Goal: Find contact information: Find contact information

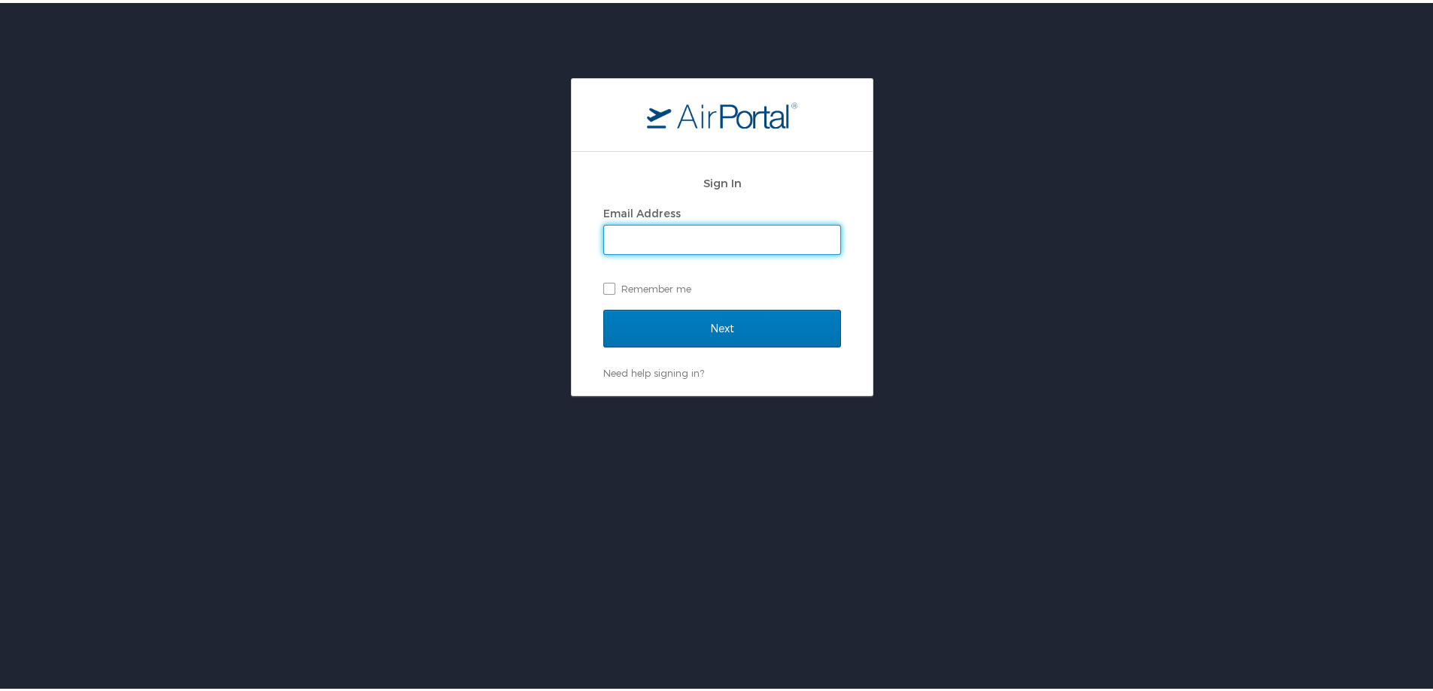
type input "heidi.munson@cbtravel.com"
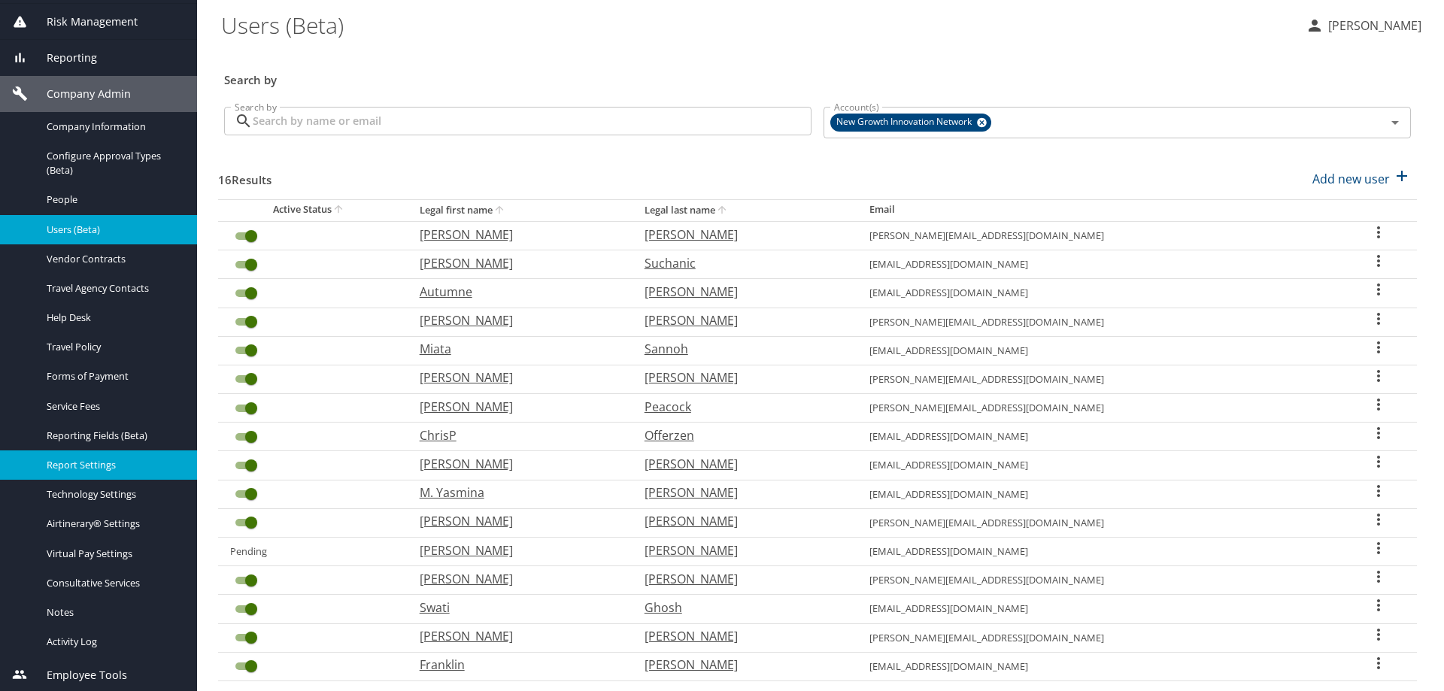
scroll to position [204, 0]
click at [104, 464] on span "Report Settings" at bounding box center [113, 464] width 132 height 14
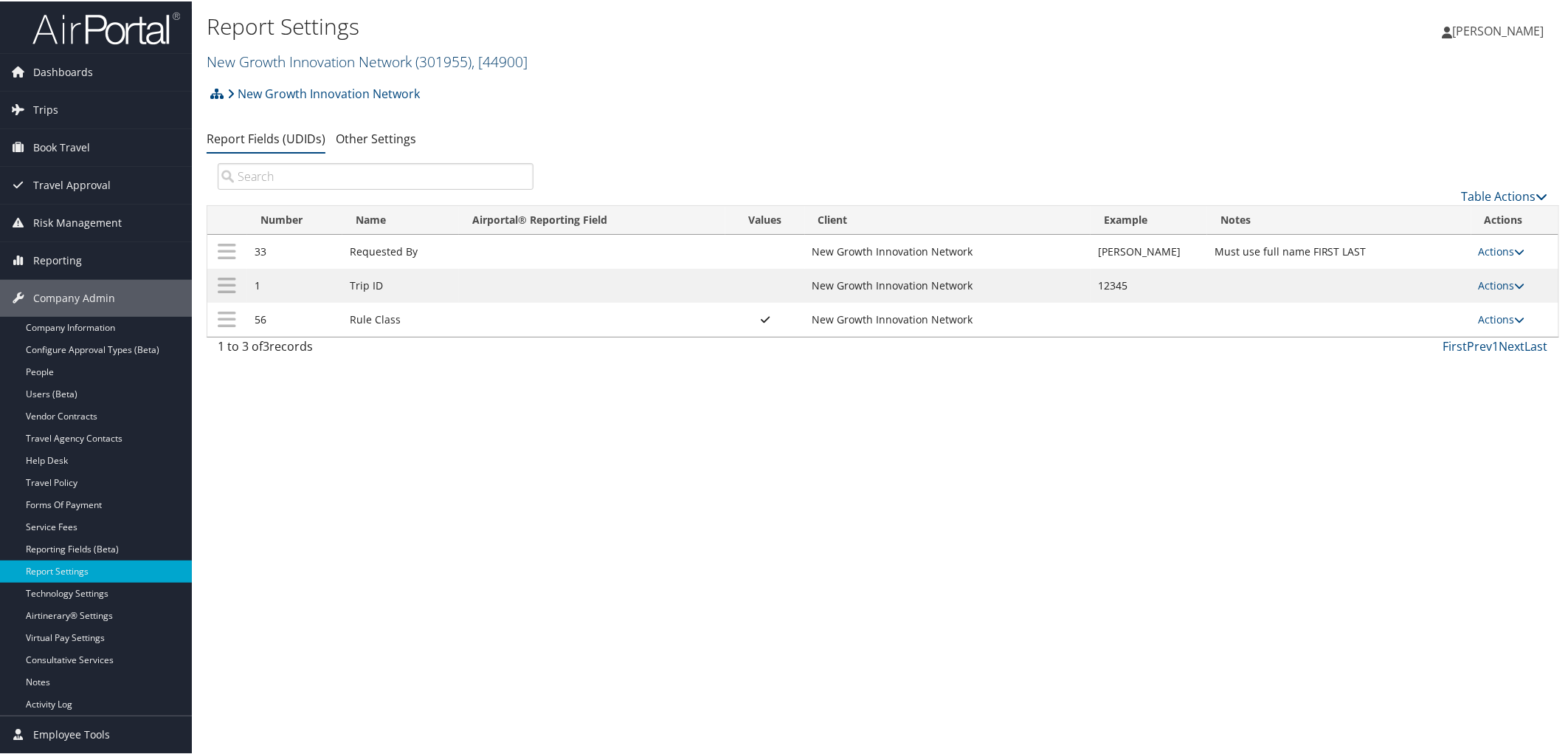
click at [304, 55] on link "New Growth Innovation Network ( 301955 ) , [ 44900 ]" at bounding box center [367, 60] width 321 height 20
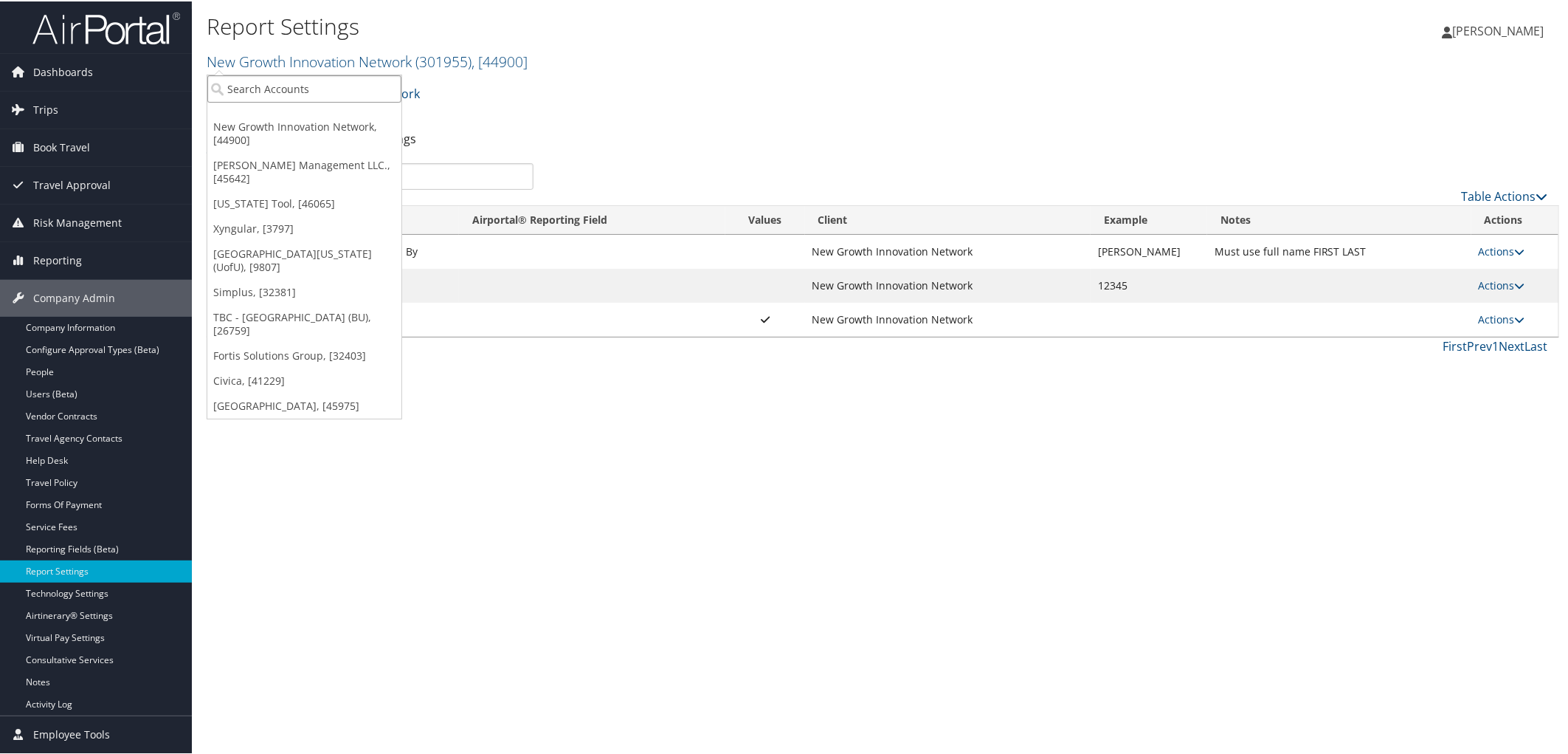
click at [287, 76] on input "search" at bounding box center [304, 87] width 194 height 27
type input "tyonek"
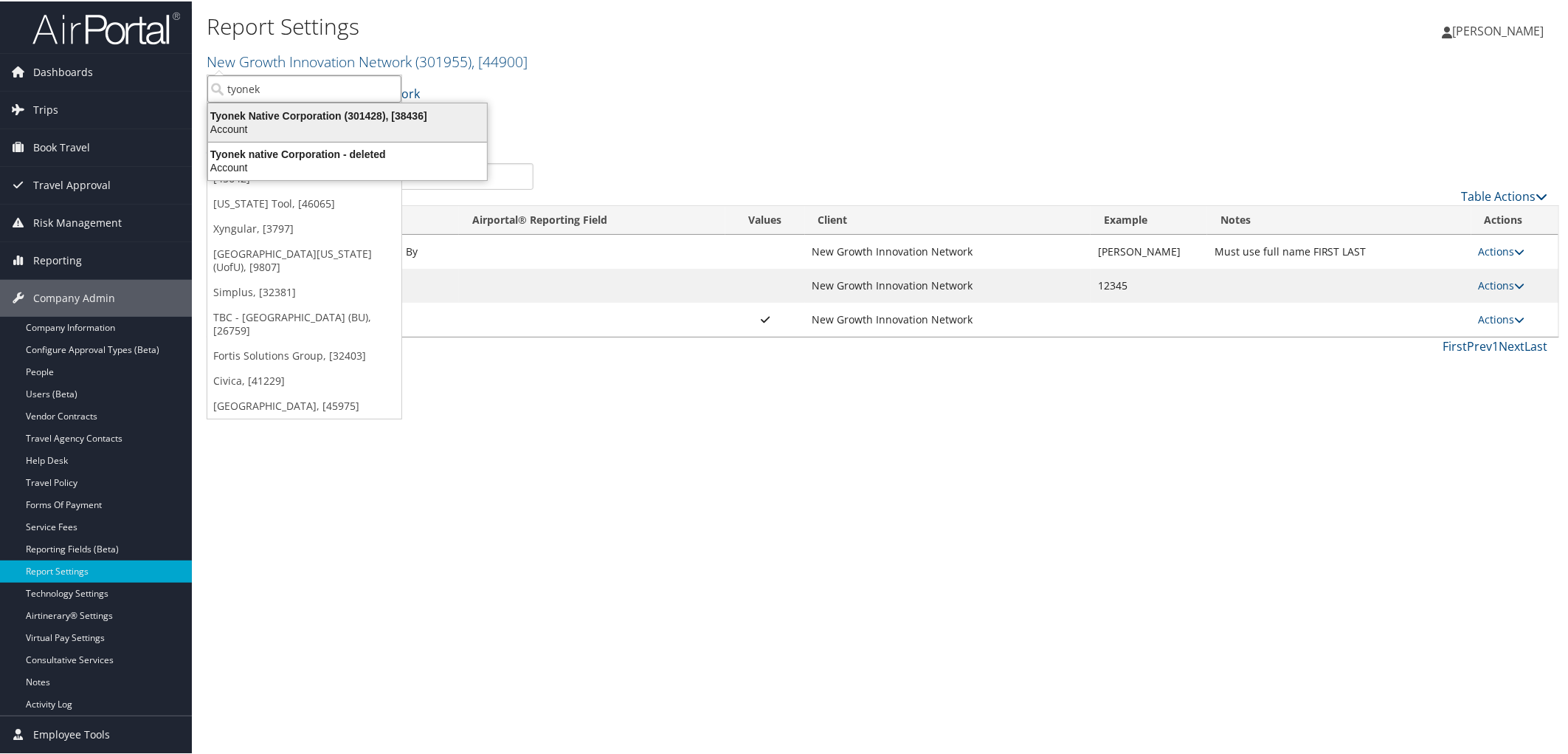
click at [290, 108] on div "Tyonek Native Corporation (301428), [38436]" at bounding box center [347, 115] width 296 height 14
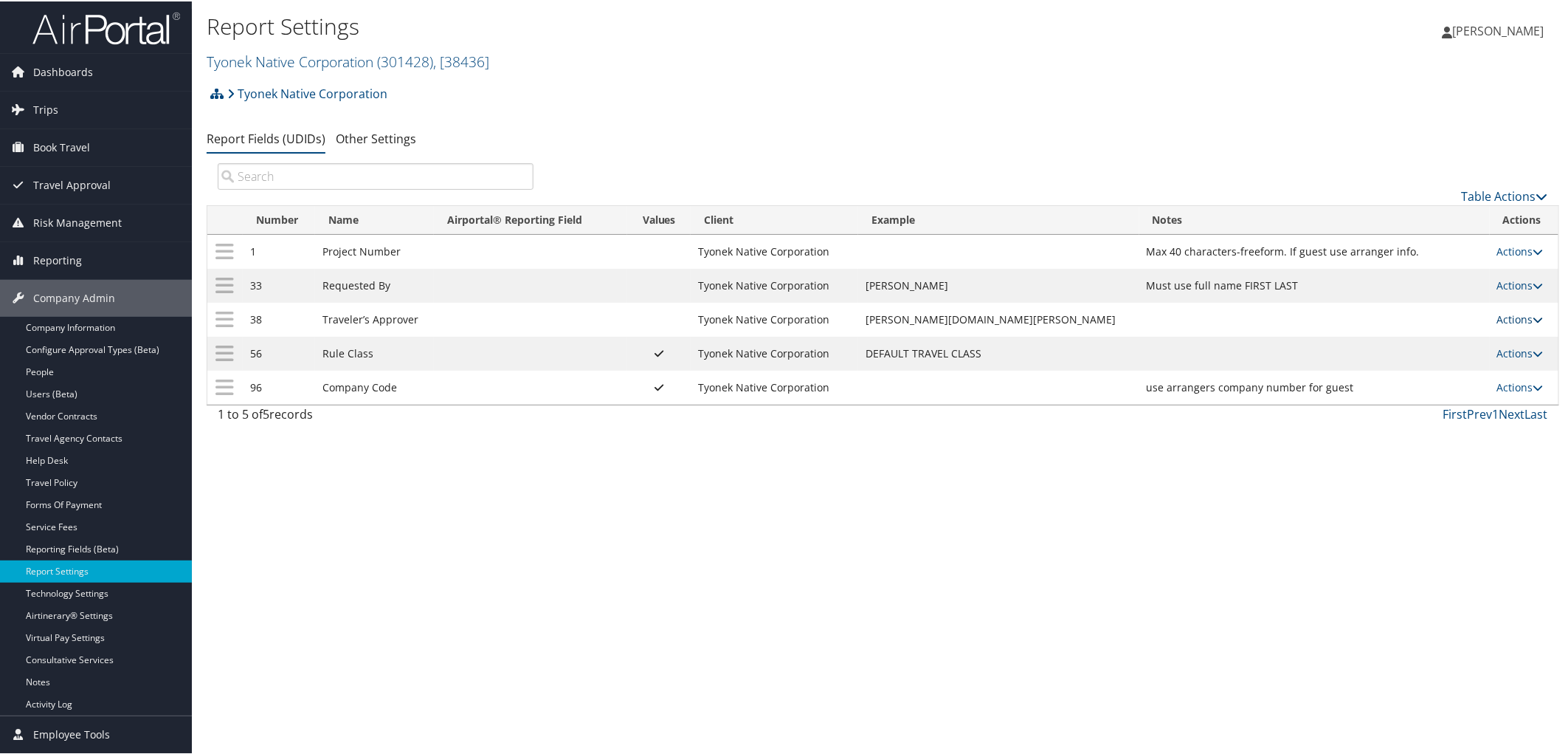
click at [1497, 318] on link "Actions" at bounding box center [1520, 318] width 46 height 14
click at [1452, 329] on ul "Update Report Field Values Upload Report Field Values Edit Delete" at bounding box center [1453, 380] width 165 height 102
click at [1497, 316] on link "Actions" at bounding box center [1520, 318] width 46 height 14
click at [1460, 341] on link "Update Report Field Values" at bounding box center [1450, 343] width 159 height 26
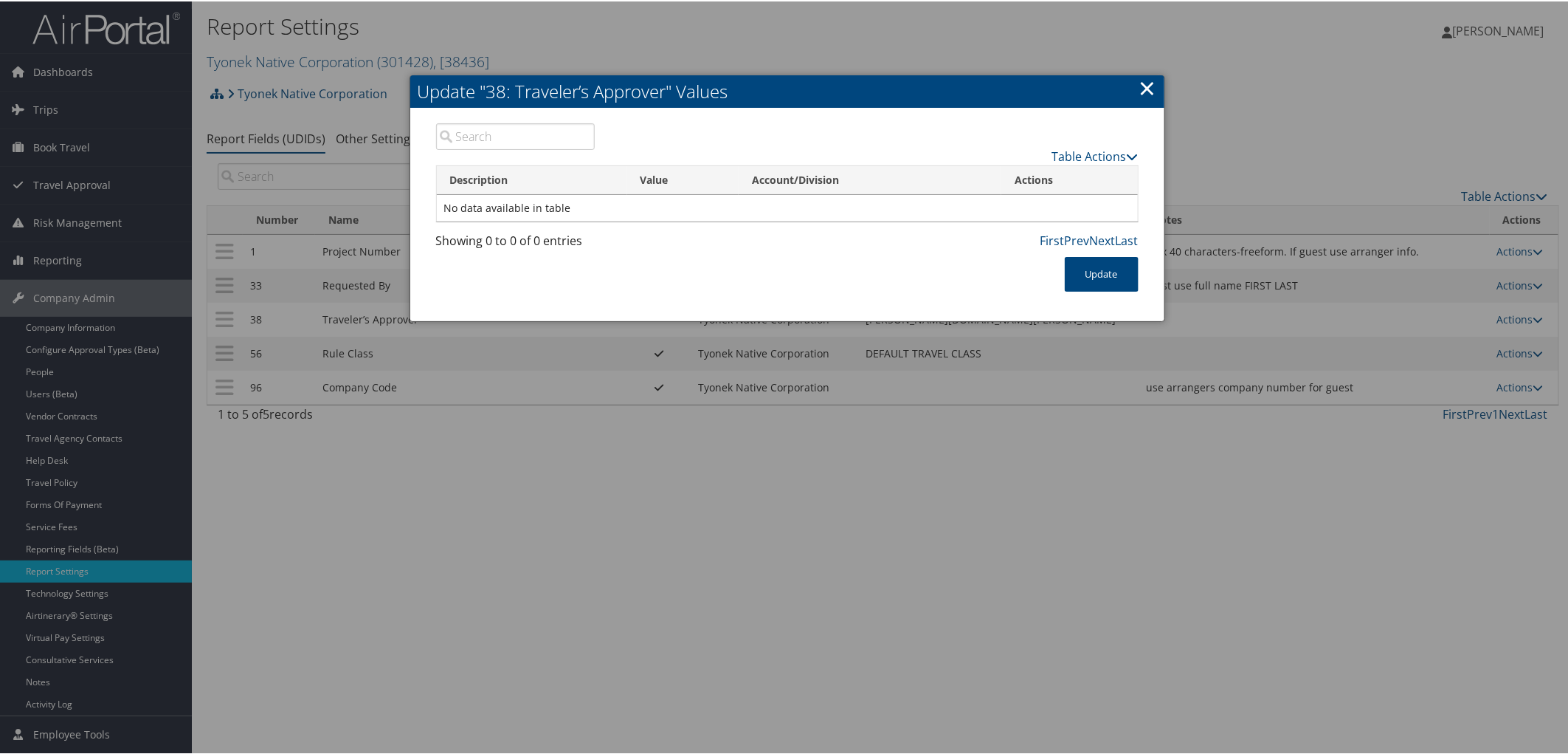
click at [1142, 92] on link "×" at bounding box center [1147, 86] width 17 height 29
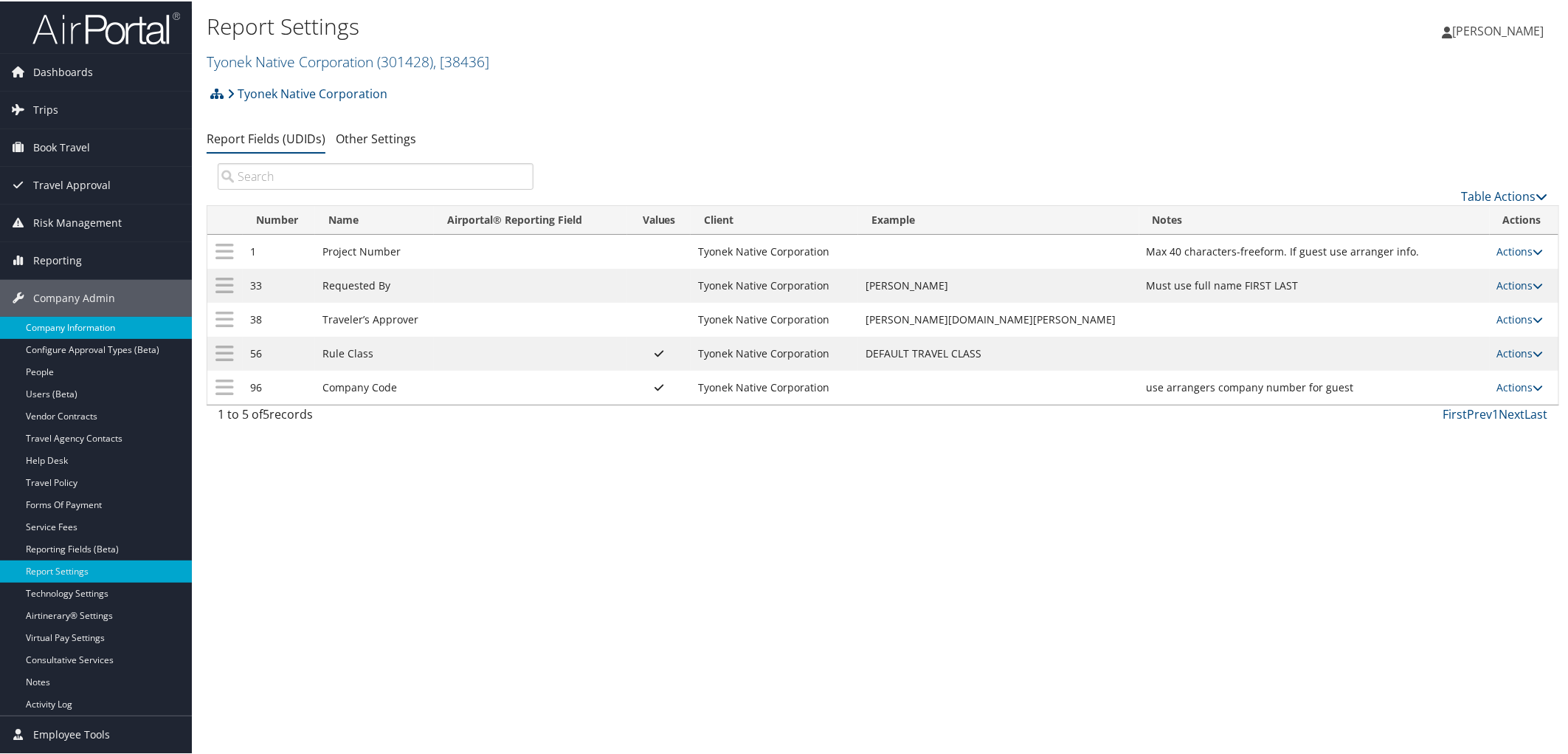
click at [79, 334] on link "Company Information" at bounding box center [96, 326] width 192 height 23
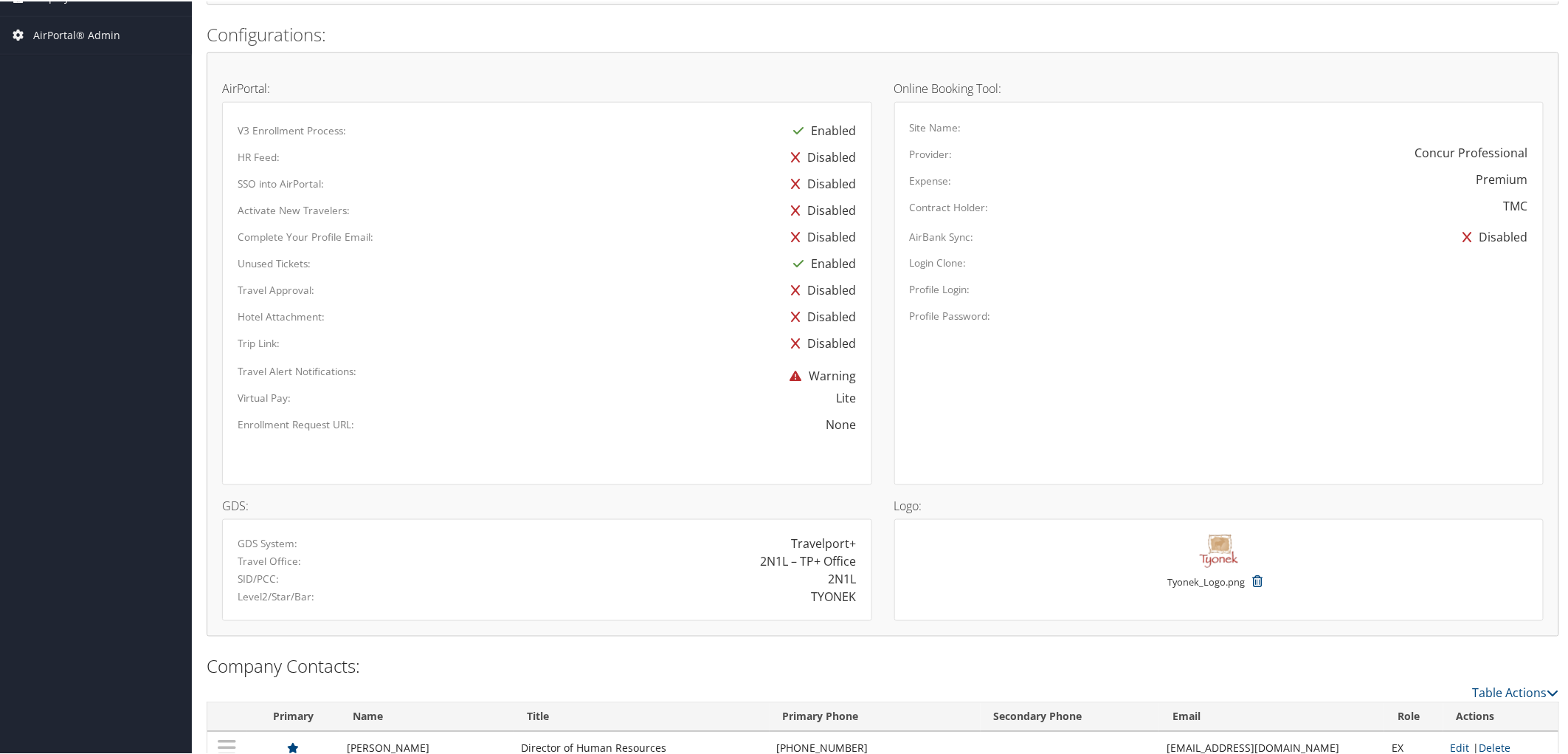
scroll to position [809, 0]
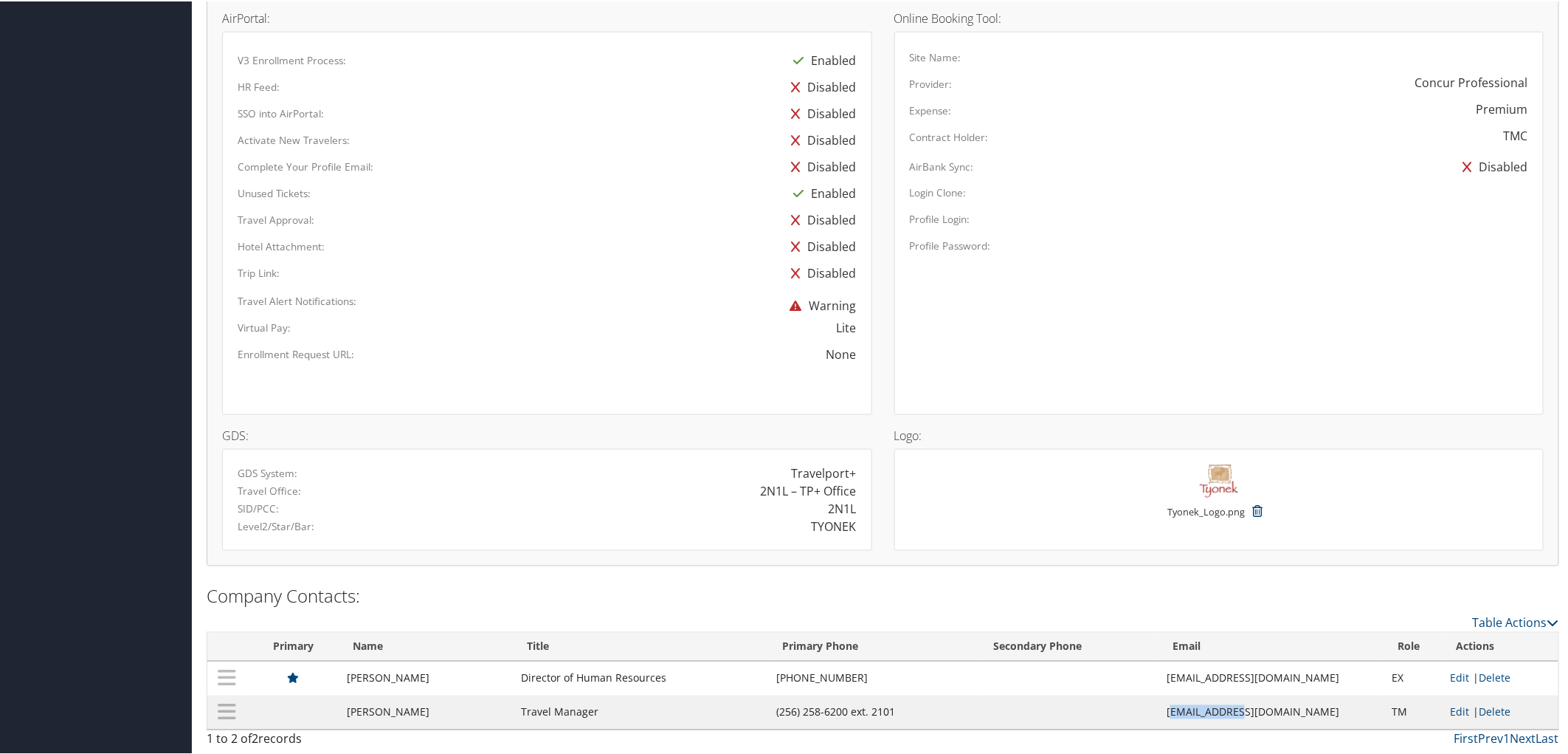
drag, startPoint x: 1168, startPoint y: 714, endPoint x: 1236, endPoint y: 714, distance: 68.0
click at [1236, 714] on td "[EMAIL_ADDRESS][DOMAIN_NAME]" at bounding box center [1272, 711] width 225 height 34
drag, startPoint x: 1165, startPoint y: 713, endPoint x: 1291, endPoint y: 714, distance: 126.0
click at [1291, 714] on td "[EMAIL_ADDRESS][DOMAIN_NAME]" at bounding box center [1272, 711] width 225 height 34
copy td "[EMAIL_ADDRESS][DOMAIN_NAME]"
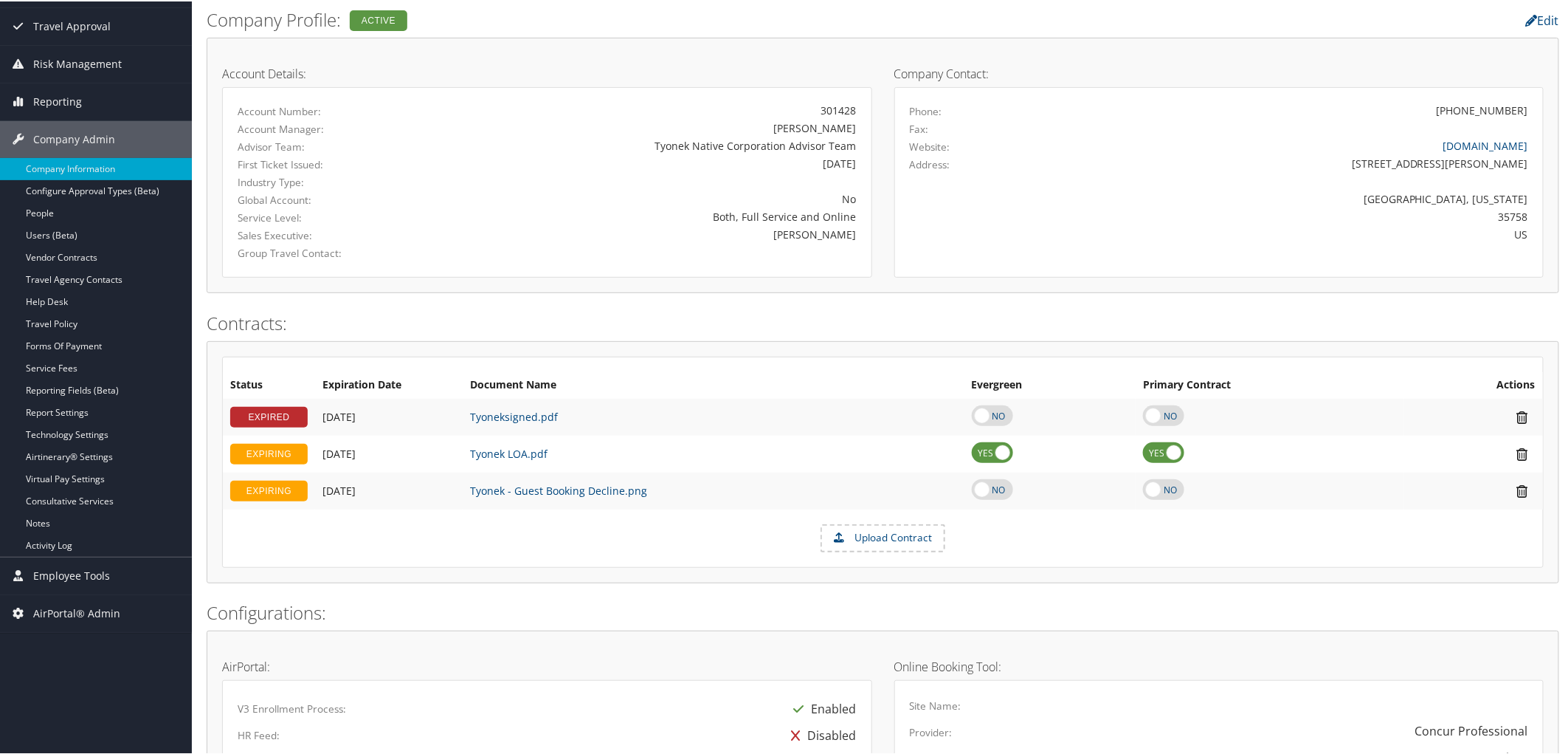
scroll to position [0, 0]
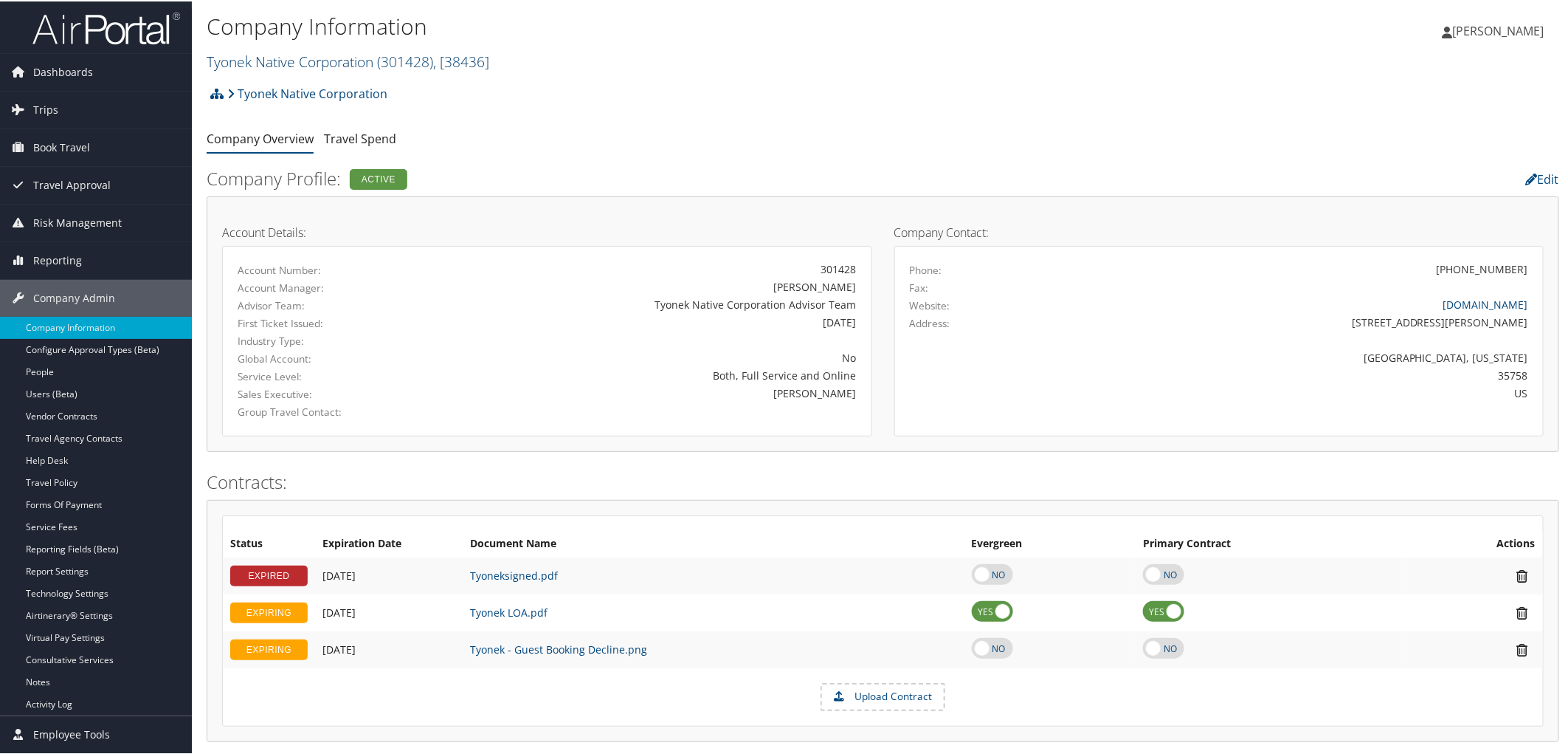
click at [276, 60] on link "Tyonek Native Corporation ( 301428 ) , [ 38436 ]" at bounding box center [348, 60] width 283 height 20
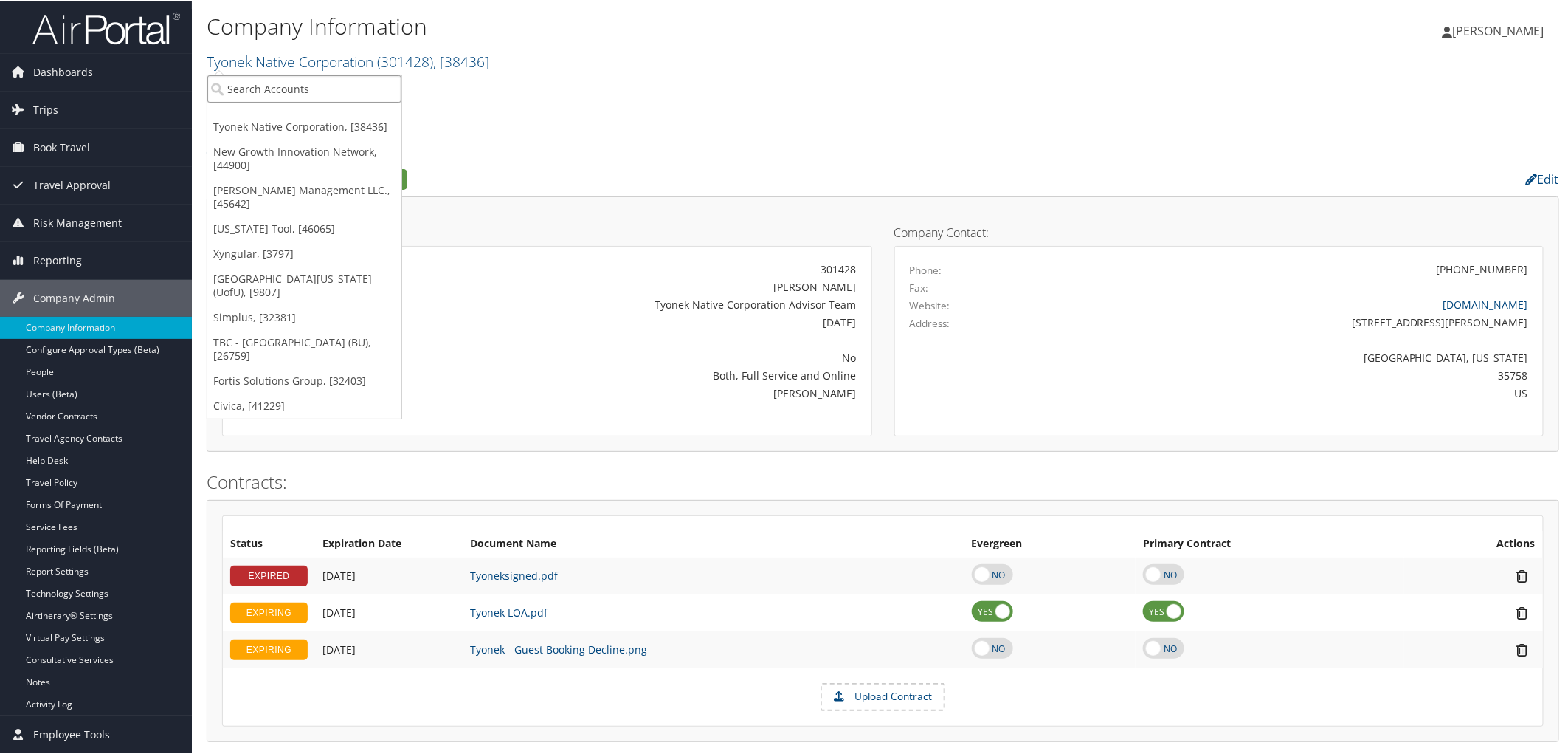
click at [260, 92] on input "search" at bounding box center [304, 87] width 194 height 27
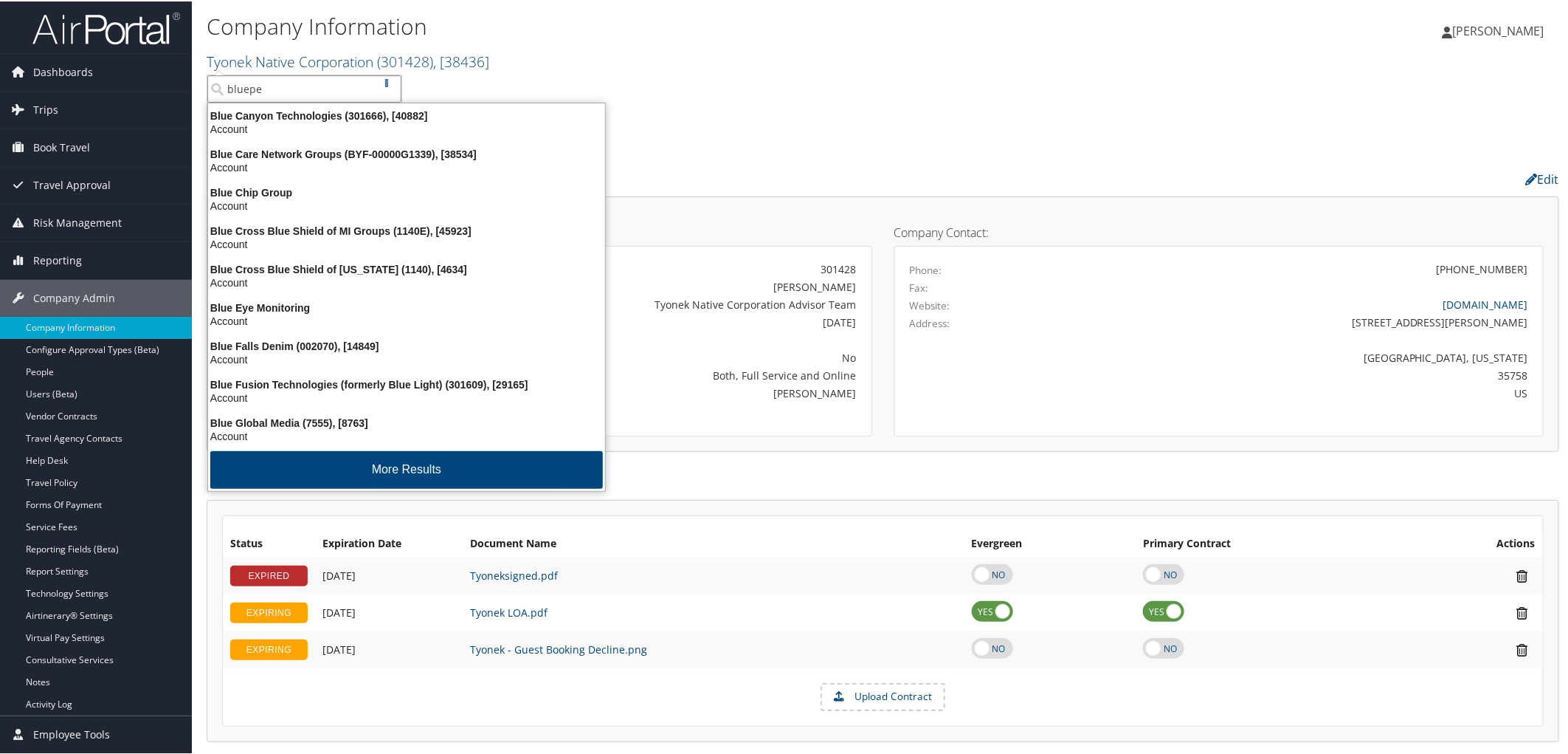
type input "bluepea"
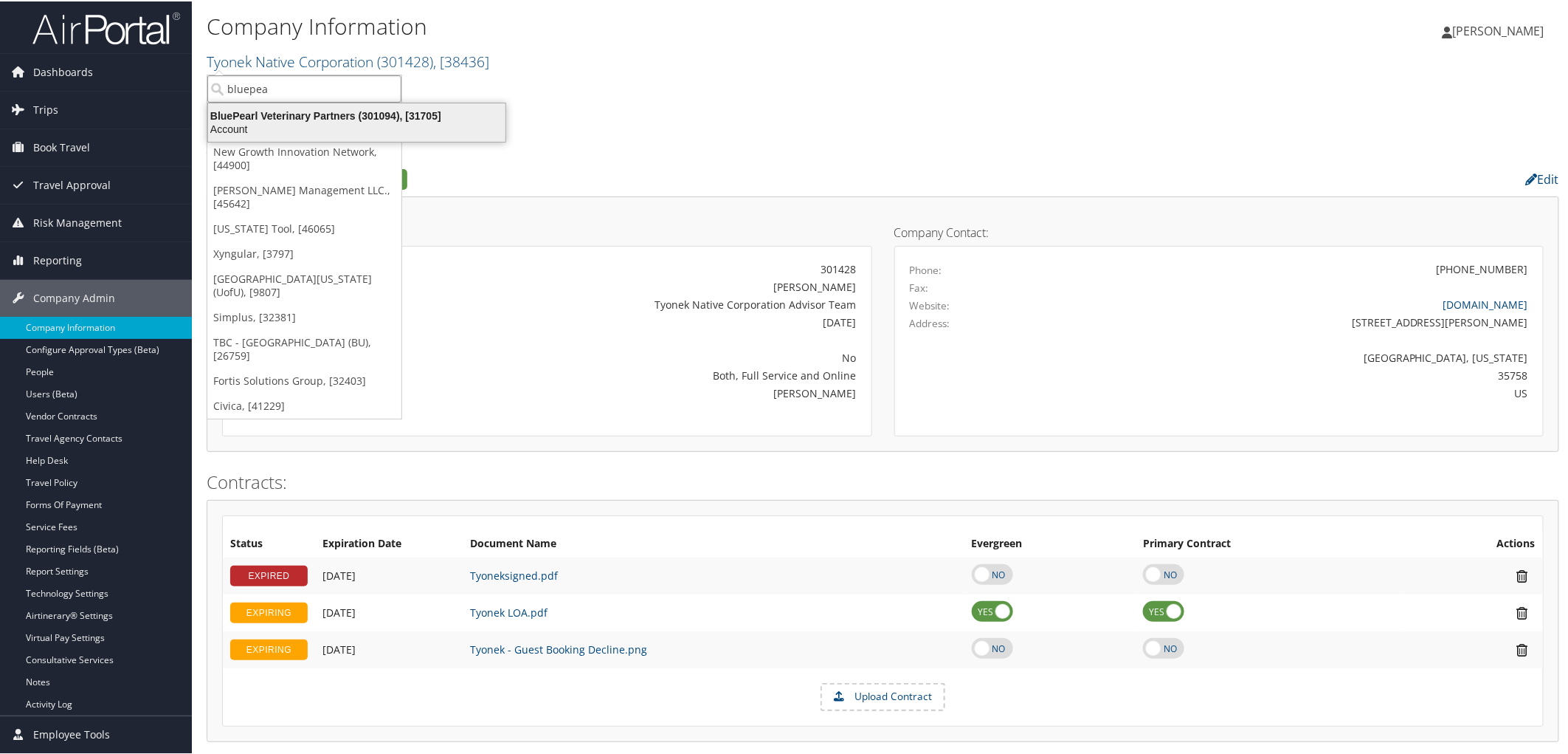
click at [293, 115] on div "BluePearl Veterinary Partners (301094), [31705]" at bounding box center [356, 115] width 315 height 14
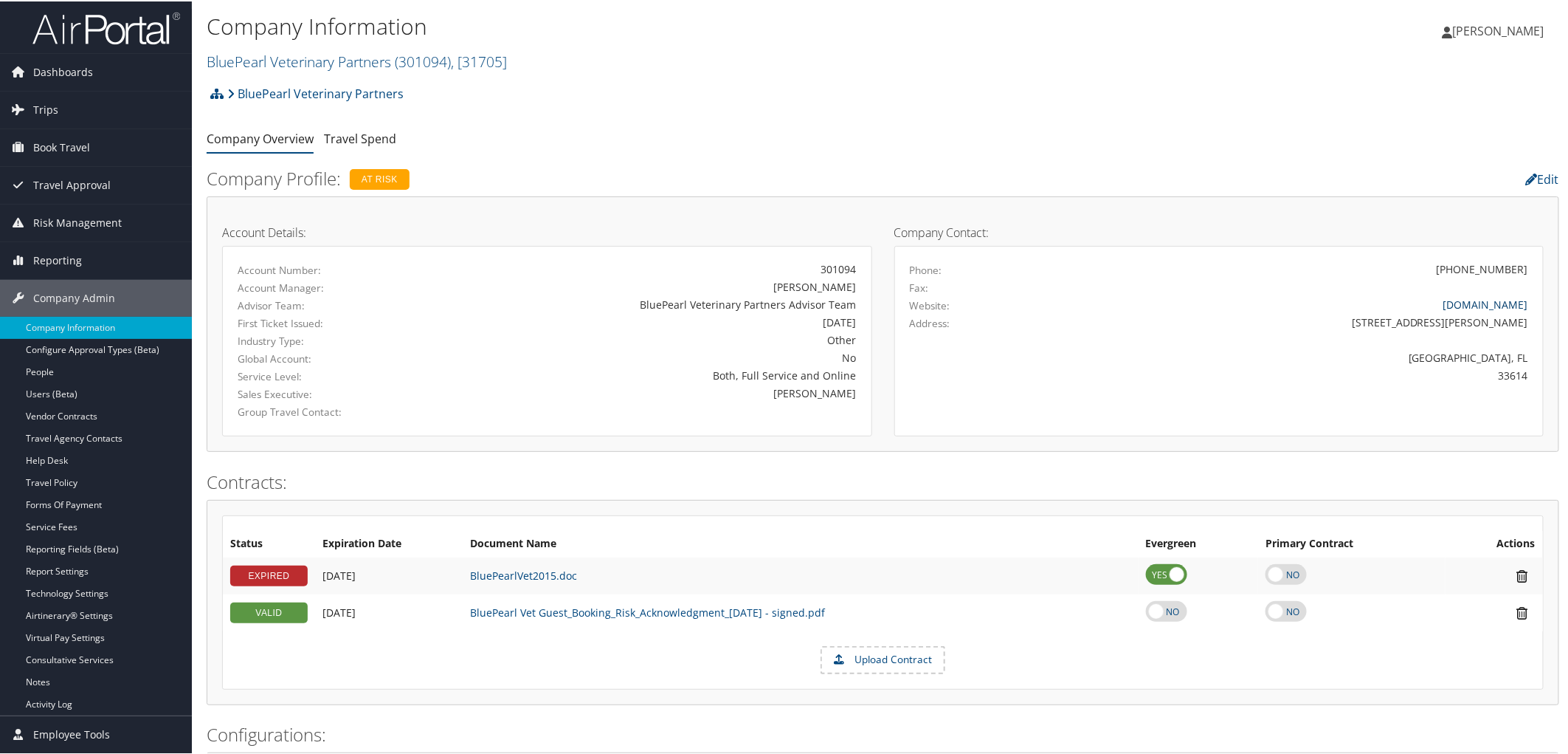
click at [1480, 304] on link "www.bluepearlvet.com" at bounding box center [1486, 303] width 84 height 14
